Goal: Ask a question

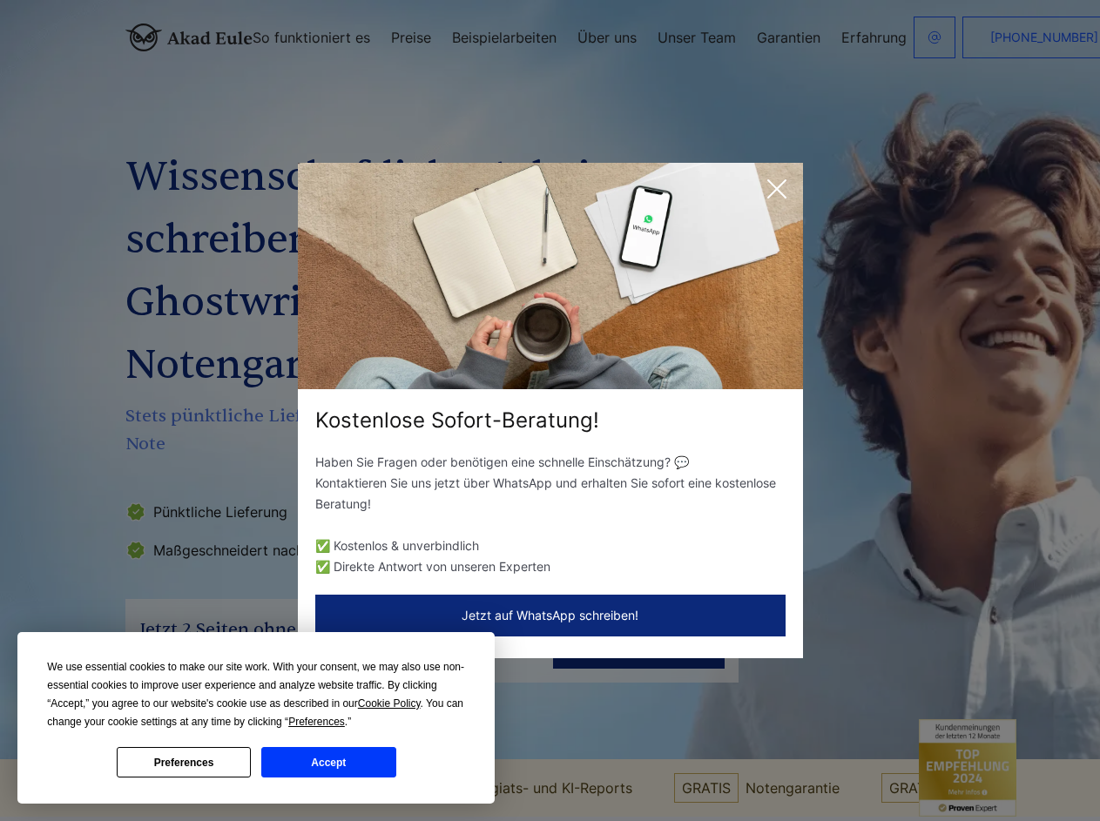
click at [549, 410] on div "Kostenlose Sofort-Beratung!" at bounding box center [550, 421] width 505 height 28
click at [392, 704] on span "Cookie Policy" at bounding box center [389, 703] width 63 height 12
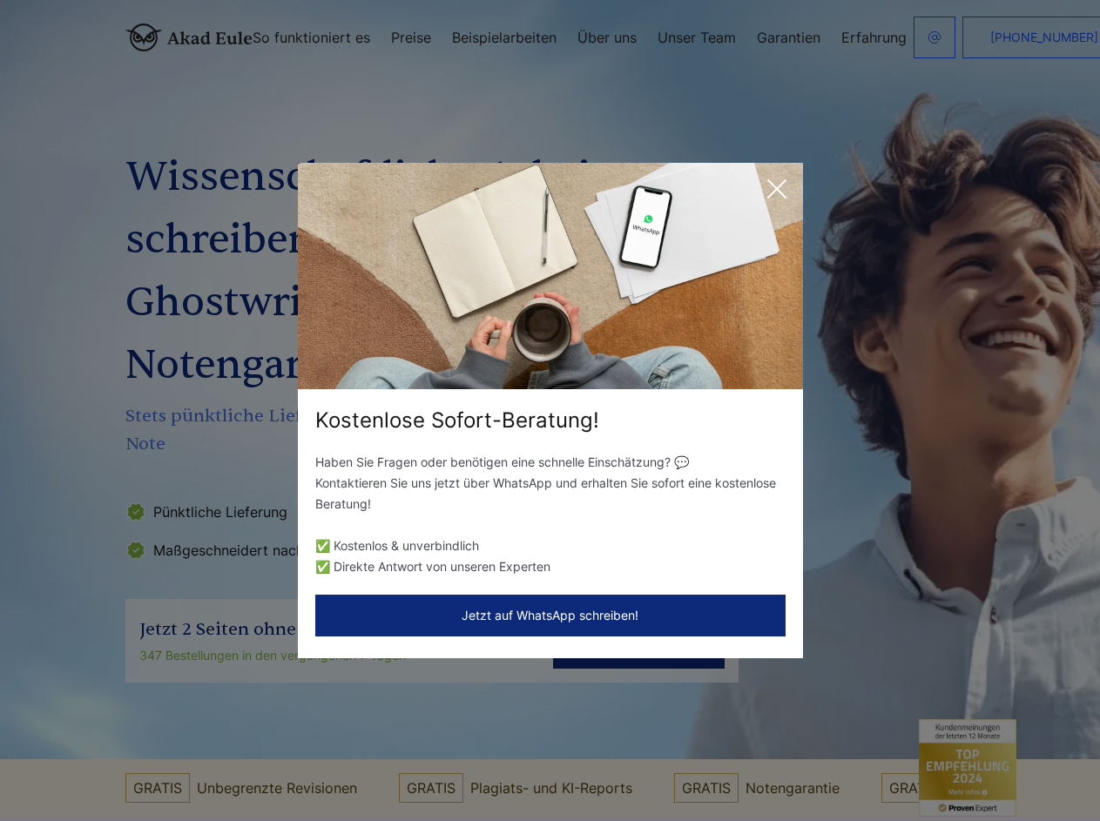
click at [336, 722] on div "Kostenlose Sofort-Beratung! Haben Sie Fragen oder benötigen eine schnelle Einsc…" at bounding box center [550, 410] width 1100 height 821
click at [184, 762] on div "Kostenlose Sofort-Beratung! Haben Sie Fragen oder benötigen eine schnelle Einsc…" at bounding box center [550, 410] width 1100 height 821
click at [328, 762] on div "Kostenlose Sofort-Beratung! Haben Sie Fragen oder benötigen eine schnelle Einsc…" at bounding box center [550, 410] width 1100 height 821
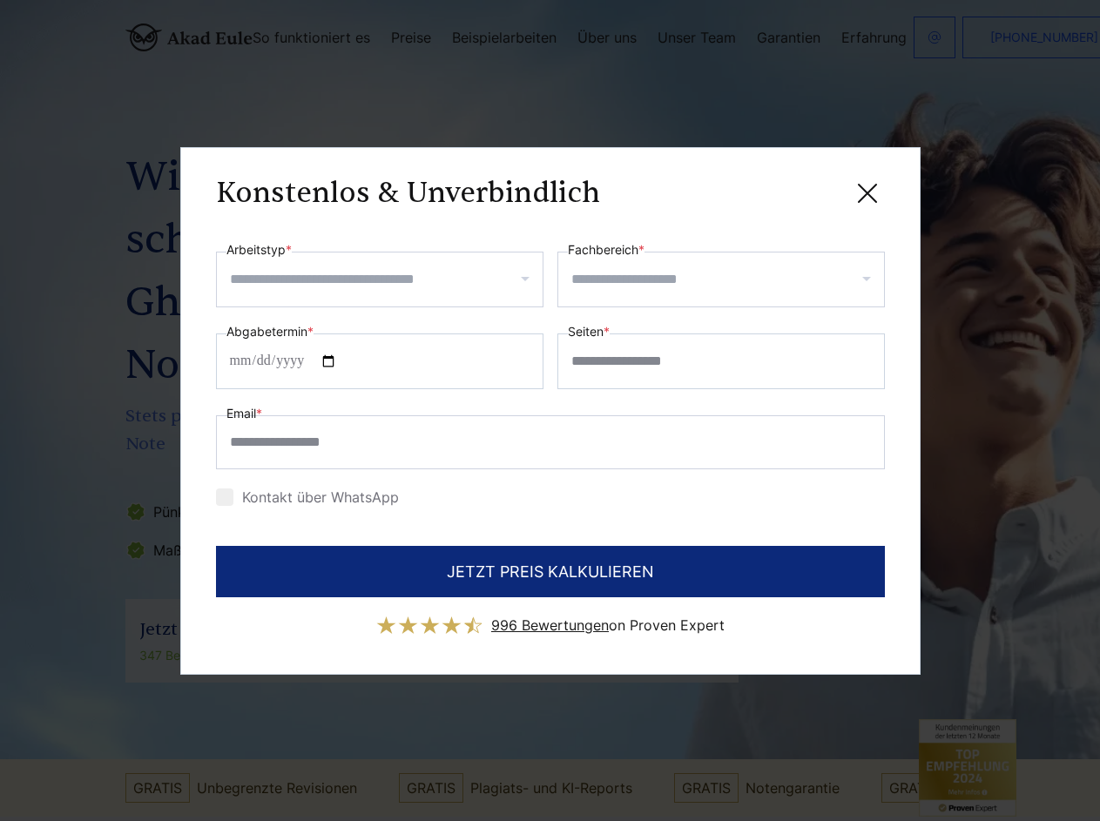
click at [777, 189] on div "Konstenlos & Unverbindlich" at bounding box center [550, 194] width 669 height 22
click at [550, 616] on span "996 Bewertungen" at bounding box center [550, 624] width 118 height 17
